Goal: Task Accomplishment & Management: Use online tool/utility

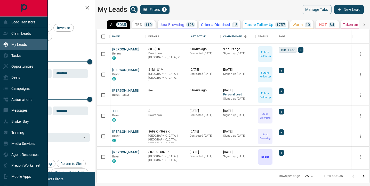
scroll to position [140, 272]
click at [8, 59] on div "Tasks" at bounding box center [12, 55] width 18 height 9
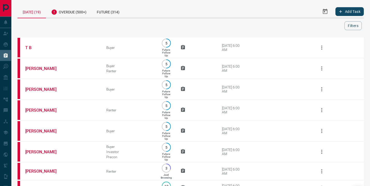
click at [321, 11] on button "Select Date Range" at bounding box center [325, 11] width 12 height 12
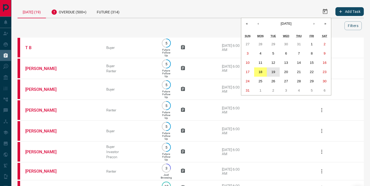
click at [272, 72] on abbr "19" at bounding box center [273, 72] width 4 height 4
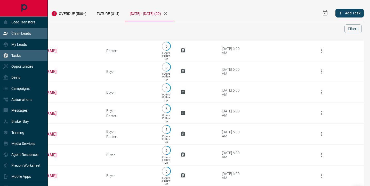
click at [13, 34] on p "Claim Leads" at bounding box center [21, 33] width 20 height 4
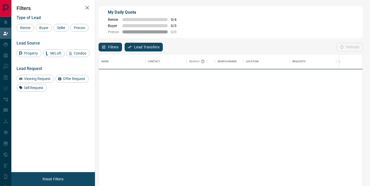
scroll to position [141, 263]
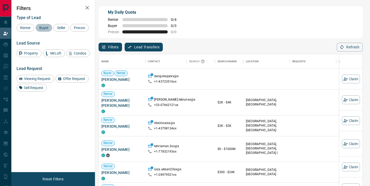
click at [44, 28] on span "Buyer" at bounding box center [43, 28] width 13 height 4
click at [74, 55] on span "Condos" at bounding box center [80, 53] width 16 height 4
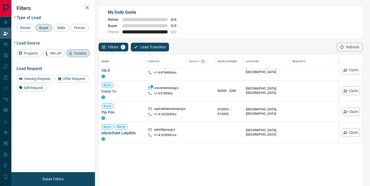
scroll to position [0, 0]
